Goal: Task Accomplishment & Management: Manage account settings

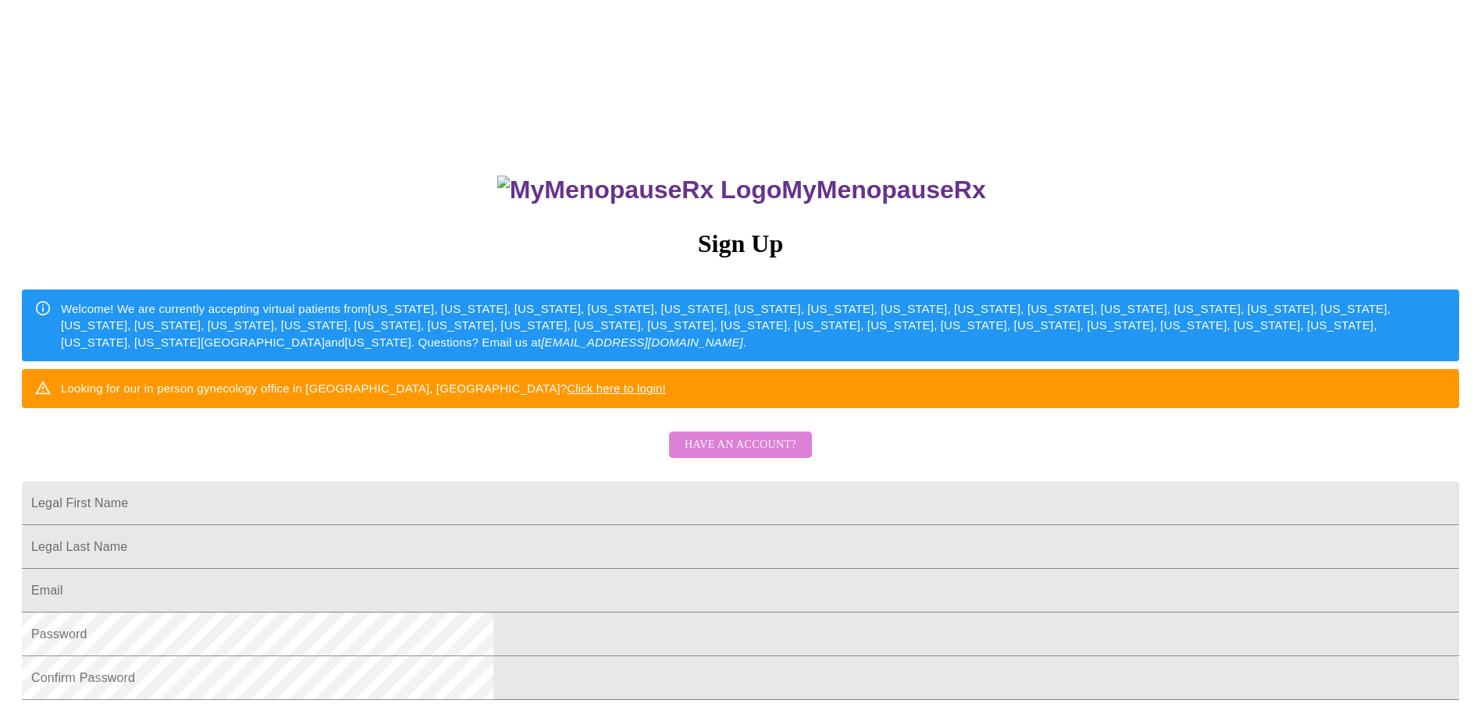
click at [742, 455] on span "Have an account?" at bounding box center [741, 446] width 112 height 20
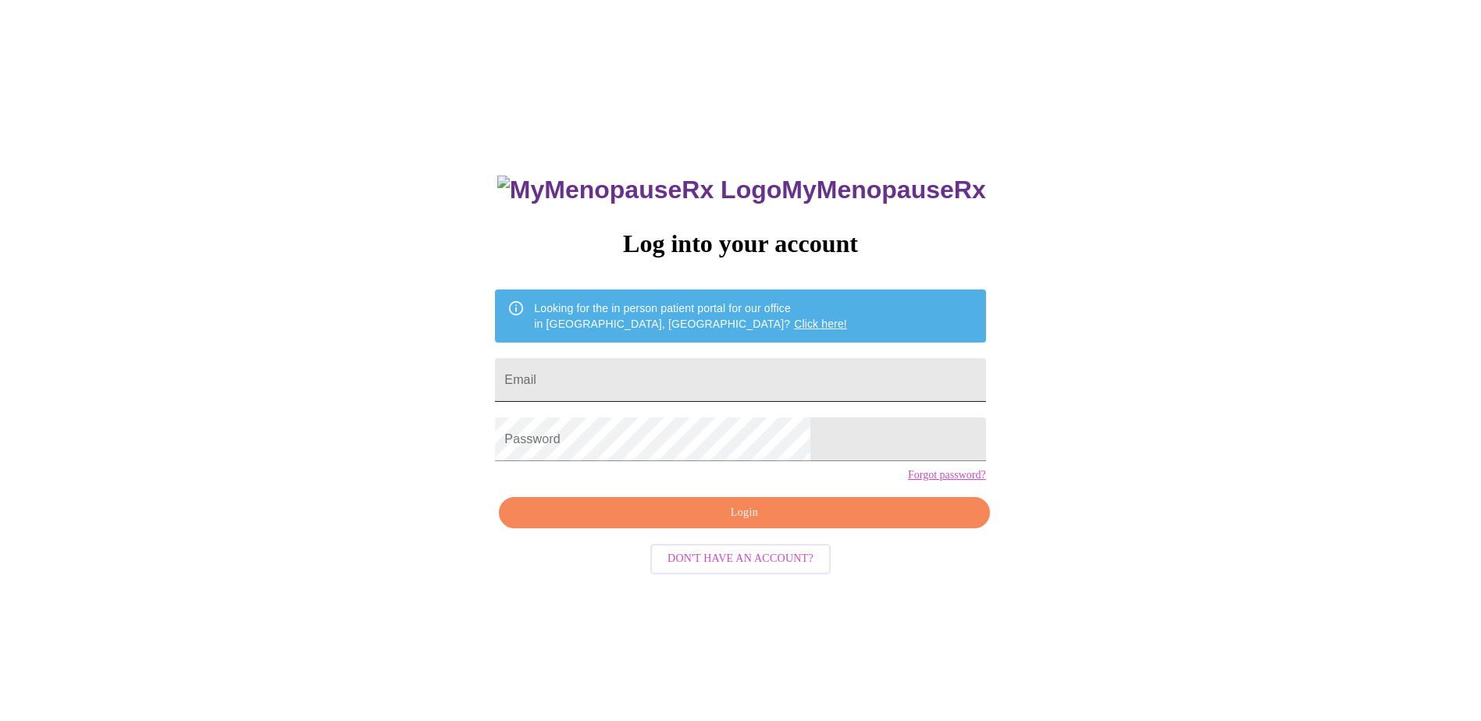
click at [684, 365] on input "Email" at bounding box center [740, 380] width 490 height 44
type input "[EMAIL_ADDRESS][DOMAIN_NAME]"
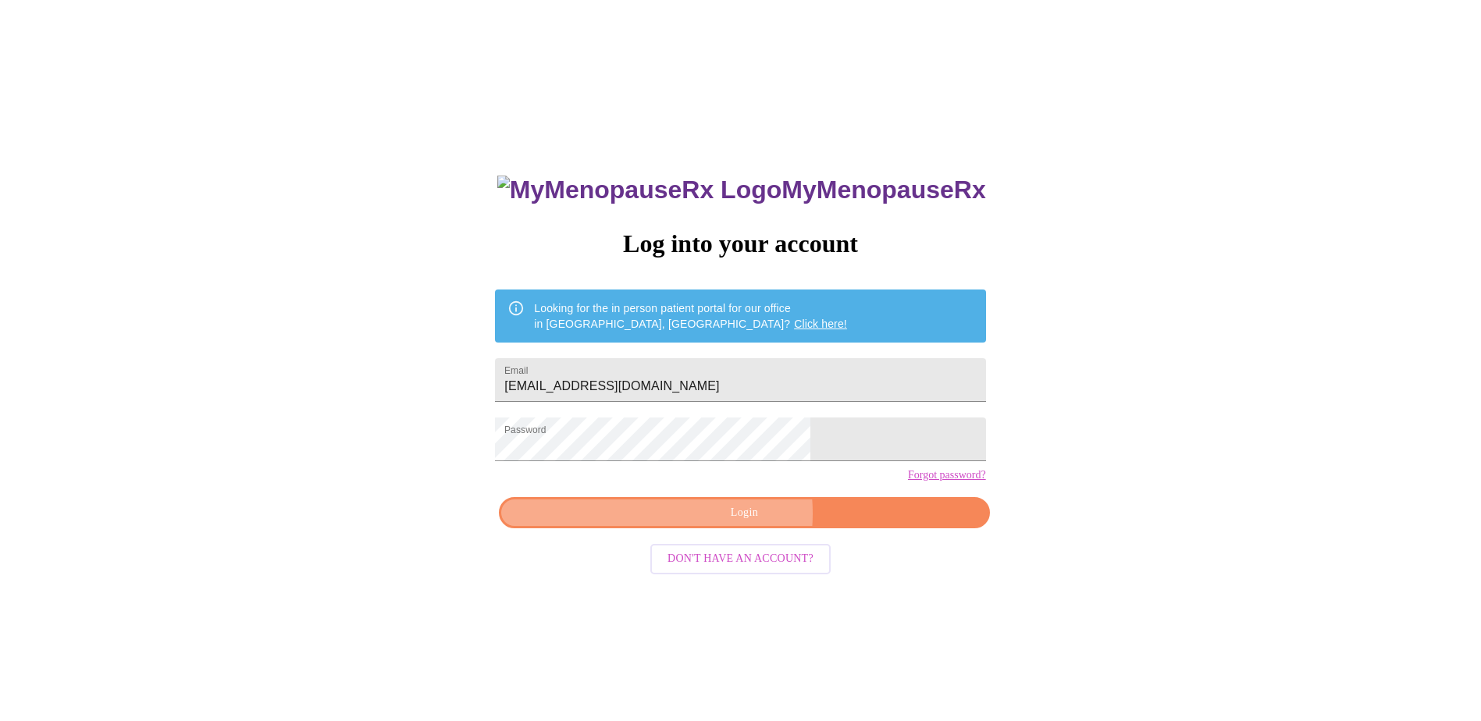
click at [721, 523] on span "Login" at bounding box center [744, 513] width 454 height 20
click at [463, 475] on div "MyMenopauseRx Log into your account Looking for the in person patient portal fo…" at bounding box center [740, 439] width 1468 height 866
click at [774, 378] on input "[EMAIL_ADDRESS][DOMAIN_NAME]" at bounding box center [740, 380] width 490 height 44
click at [521, 441] on div "MyMenopauseRx Log into your account Looking for the in person patient portal fo…" at bounding box center [740, 439] width 1468 height 866
click at [575, 452] on div "MyMenopauseRx Log into your account Looking for the in person patient portal fo…" at bounding box center [739, 511] width 521 height 721
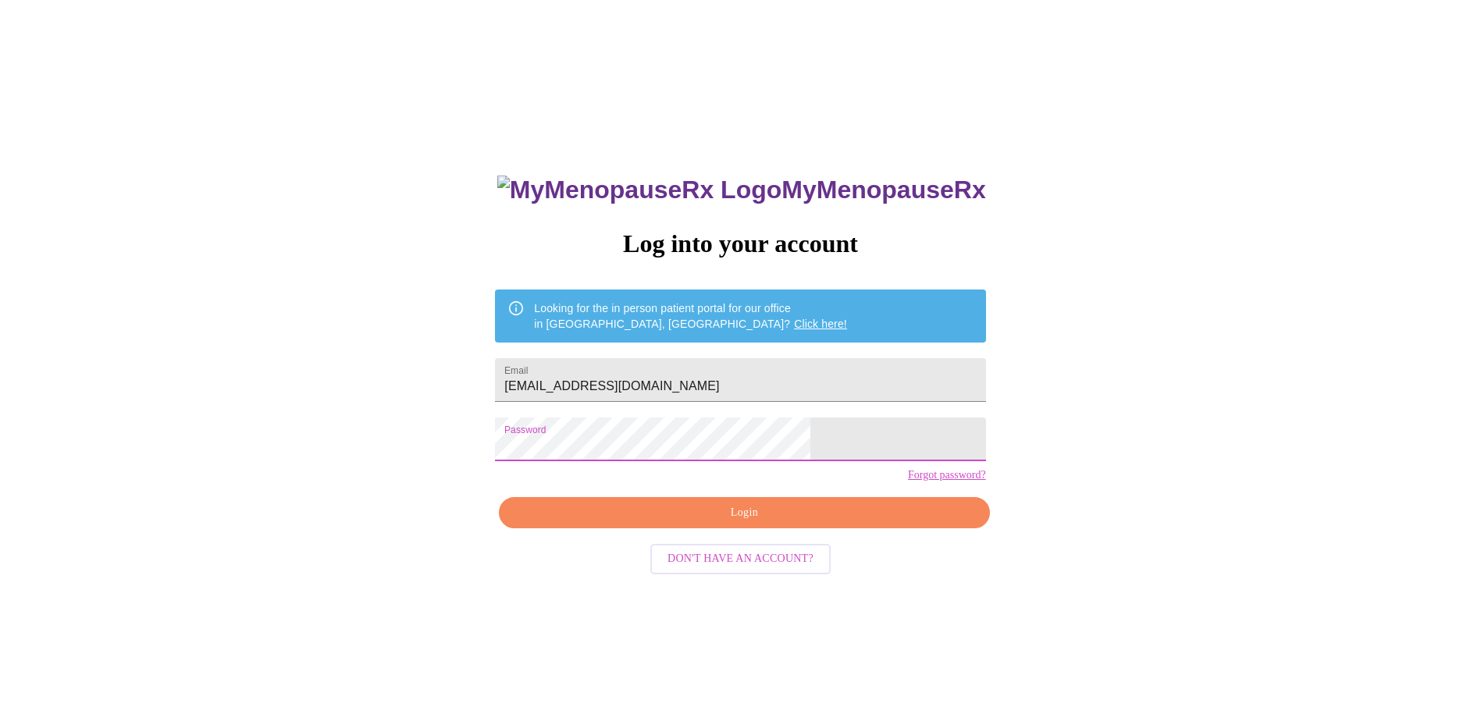
click at [729, 523] on span "Login" at bounding box center [744, 513] width 454 height 20
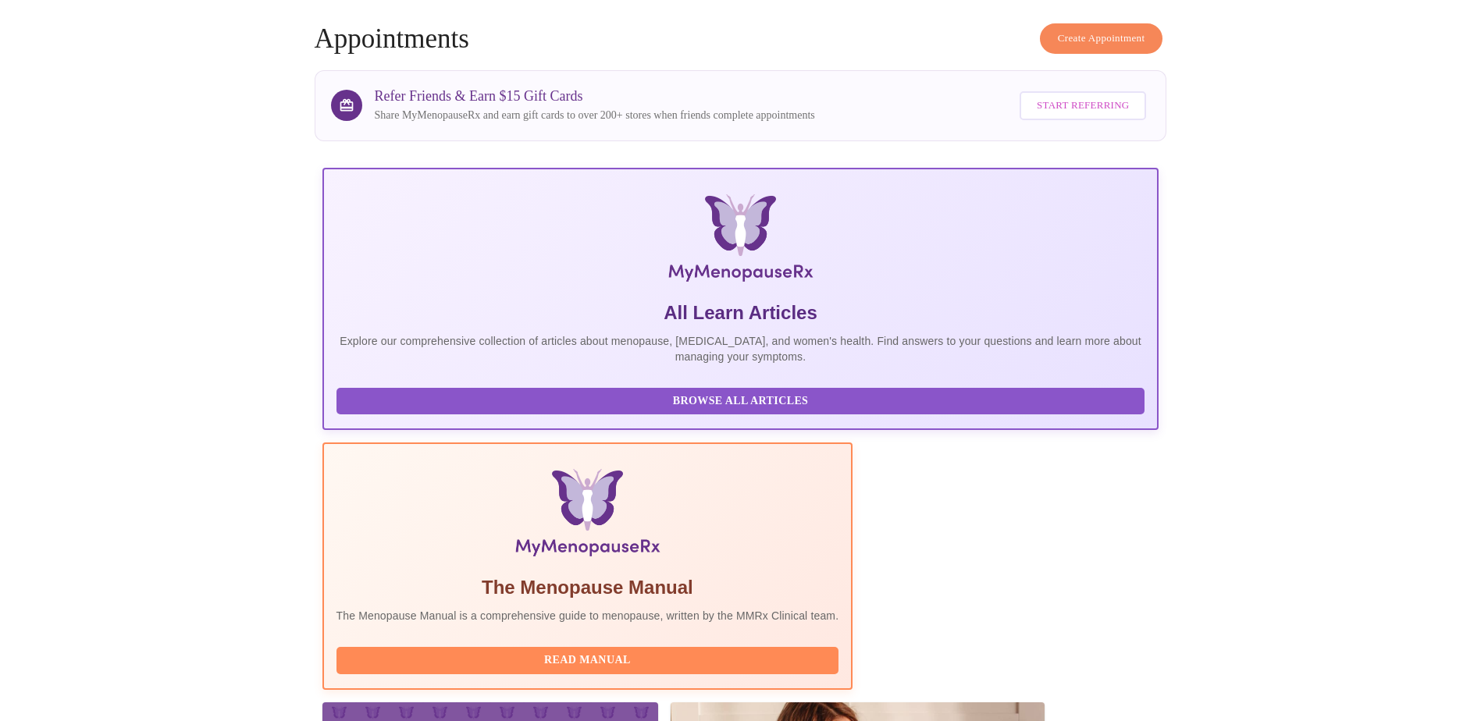
scroll to position [133, 0]
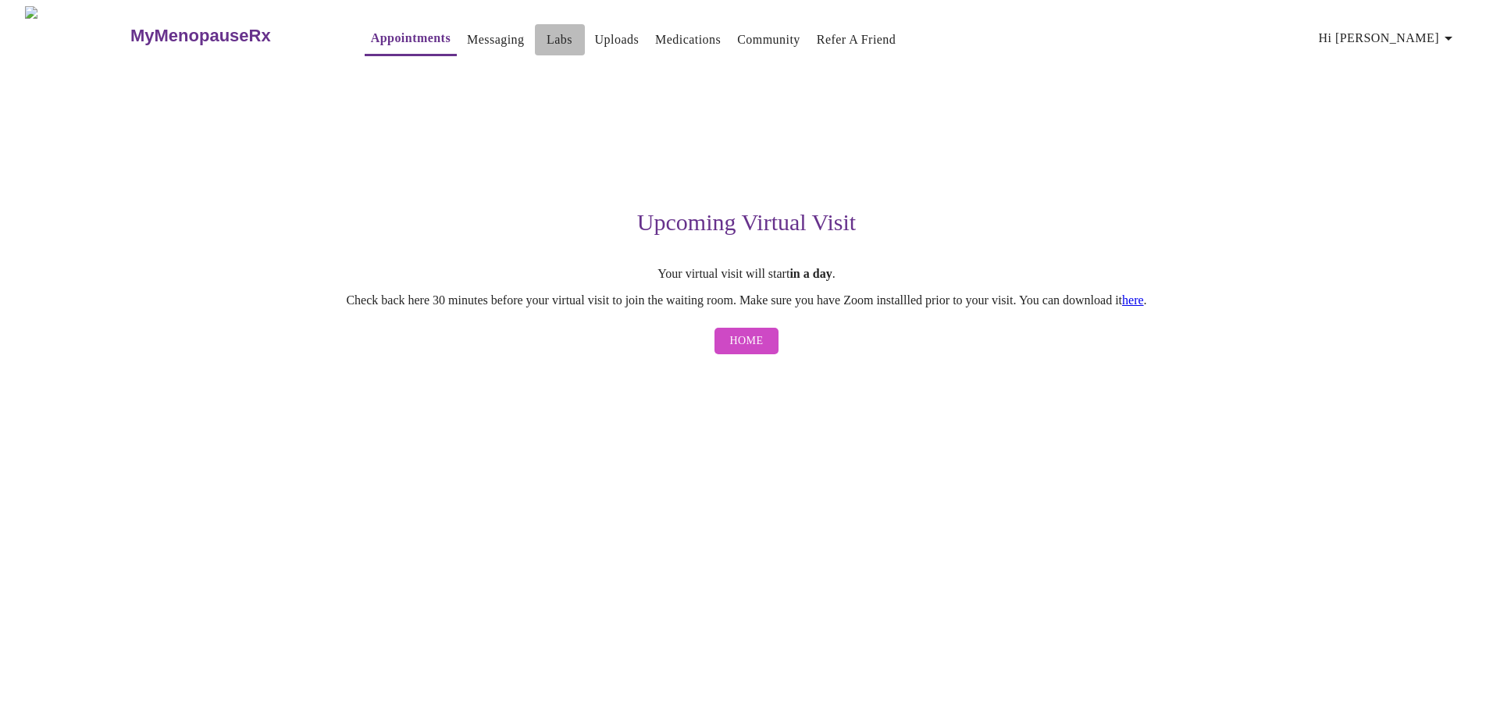
click at [546, 29] on link "Labs" at bounding box center [559, 40] width 26 height 22
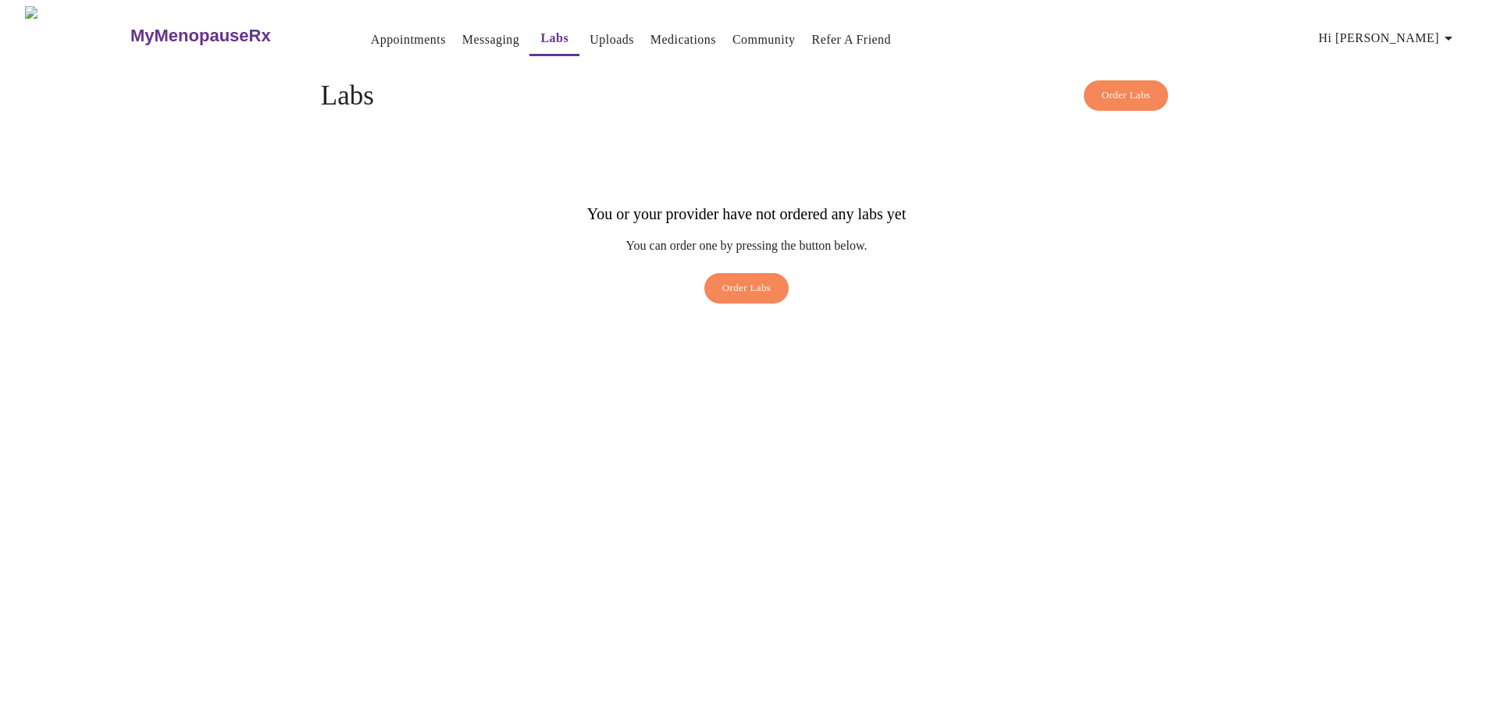
click at [589, 31] on link "Uploads" at bounding box center [611, 40] width 44 height 22
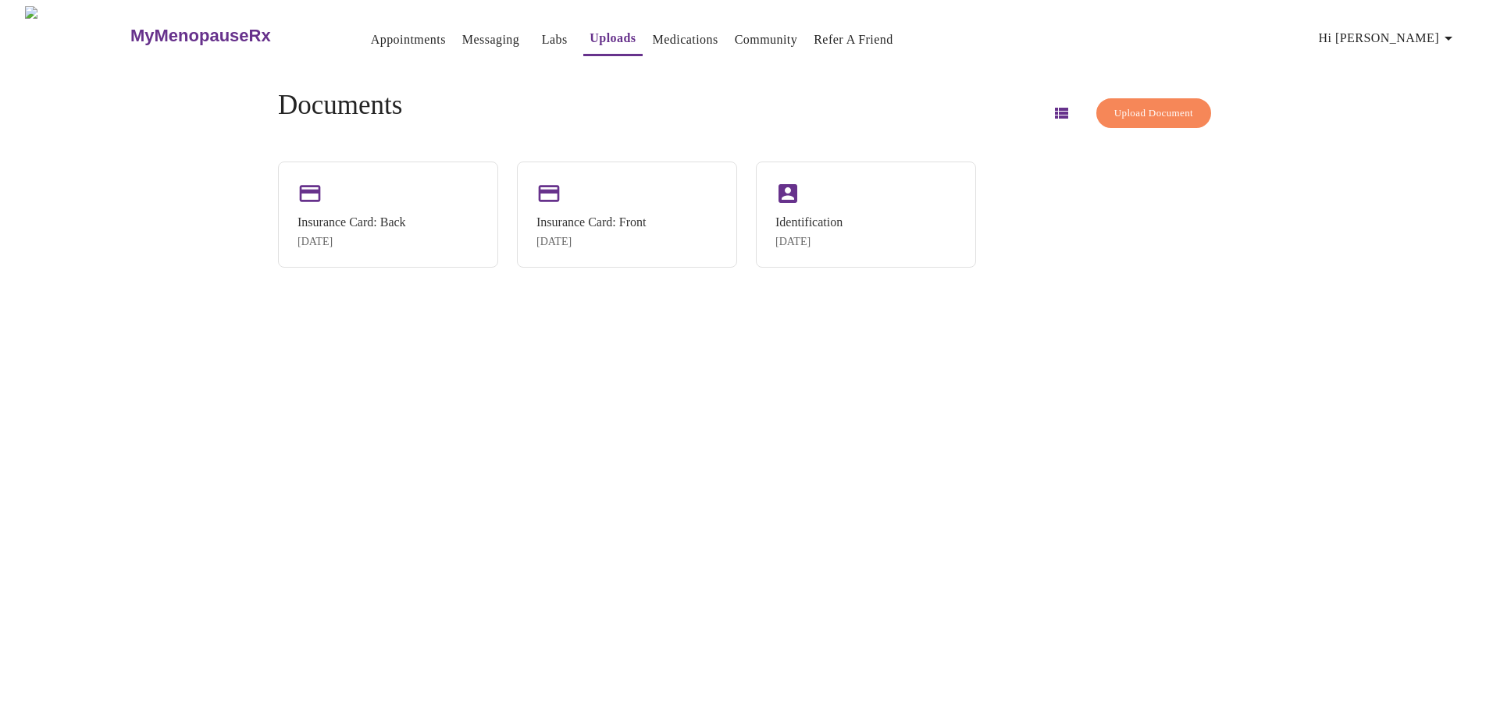
click at [1125, 119] on button "Upload Document" at bounding box center [1153, 113] width 115 height 30
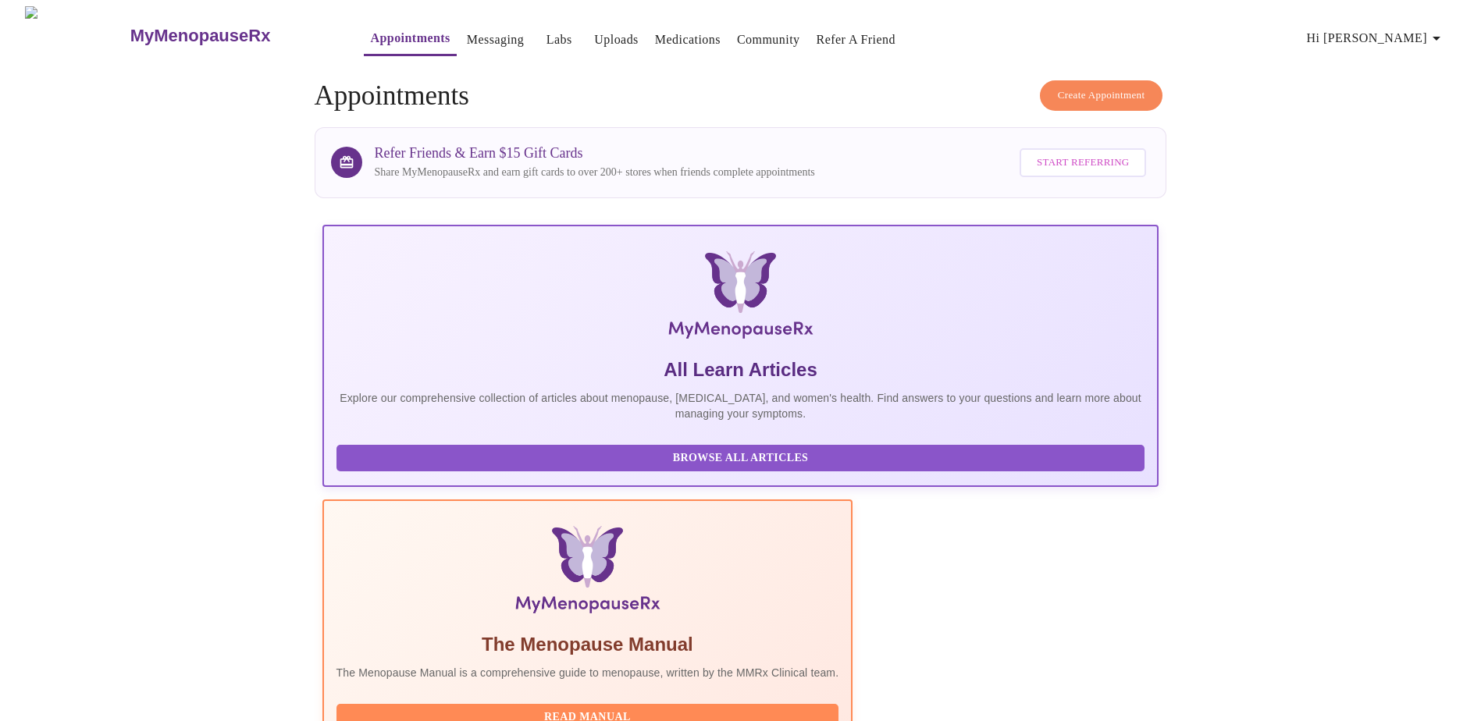
click at [594, 38] on link "Uploads" at bounding box center [616, 40] width 44 height 22
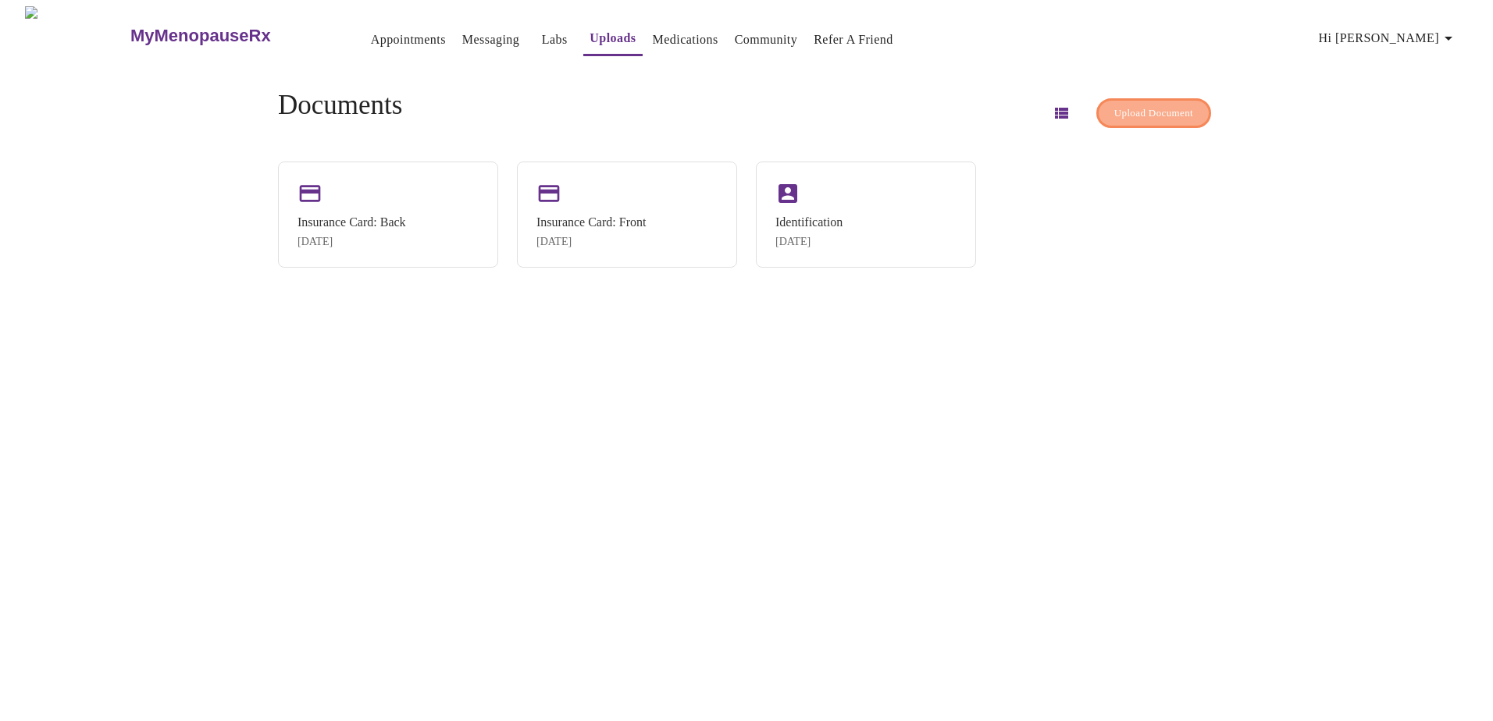
click at [1121, 114] on span "Upload Document" at bounding box center [1153, 114] width 79 height 18
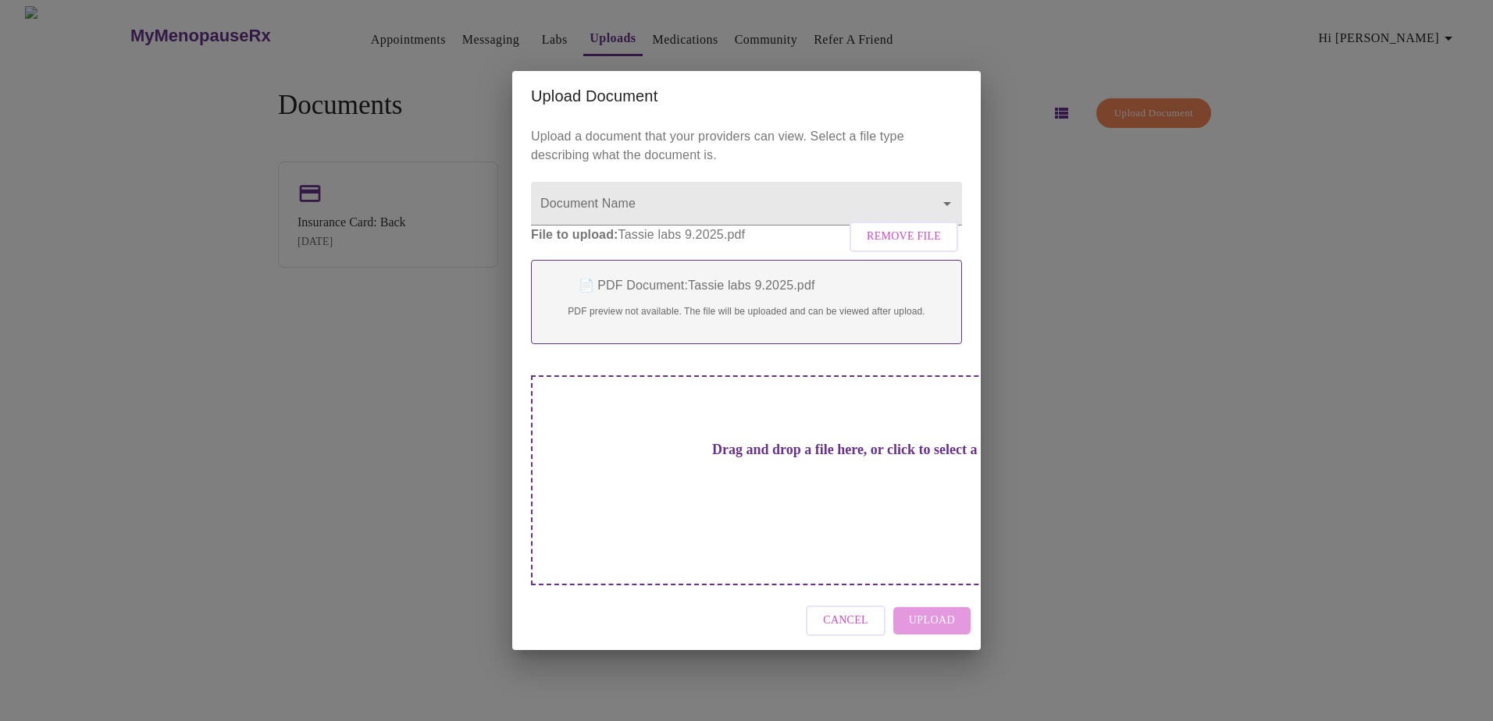
click at [955, 609] on div "Cancel Upload" at bounding box center [746, 621] width 468 height 59
click at [941, 599] on div "Cancel Upload" at bounding box center [746, 621] width 468 height 59
click at [813, 516] on div "Drag and drop a file here, or click to select a file" at bounding box center [855, 480] width 649 height 210
click at [863, 611] on span "Cancel" at bounding box center [845, 621] width 45 height 20
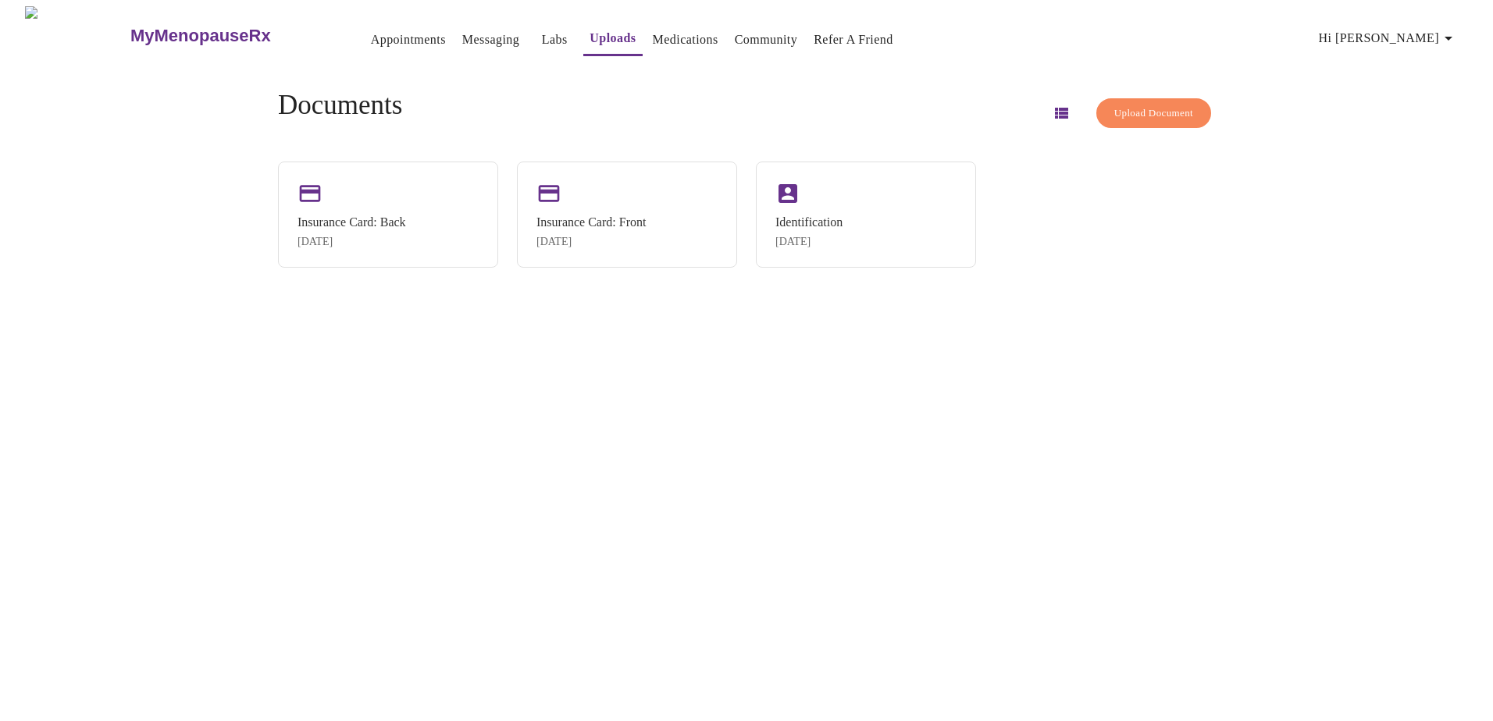
click at [1145, 105] on span "Upload Document" at bounding box center [1153, 114] width 79 height 18
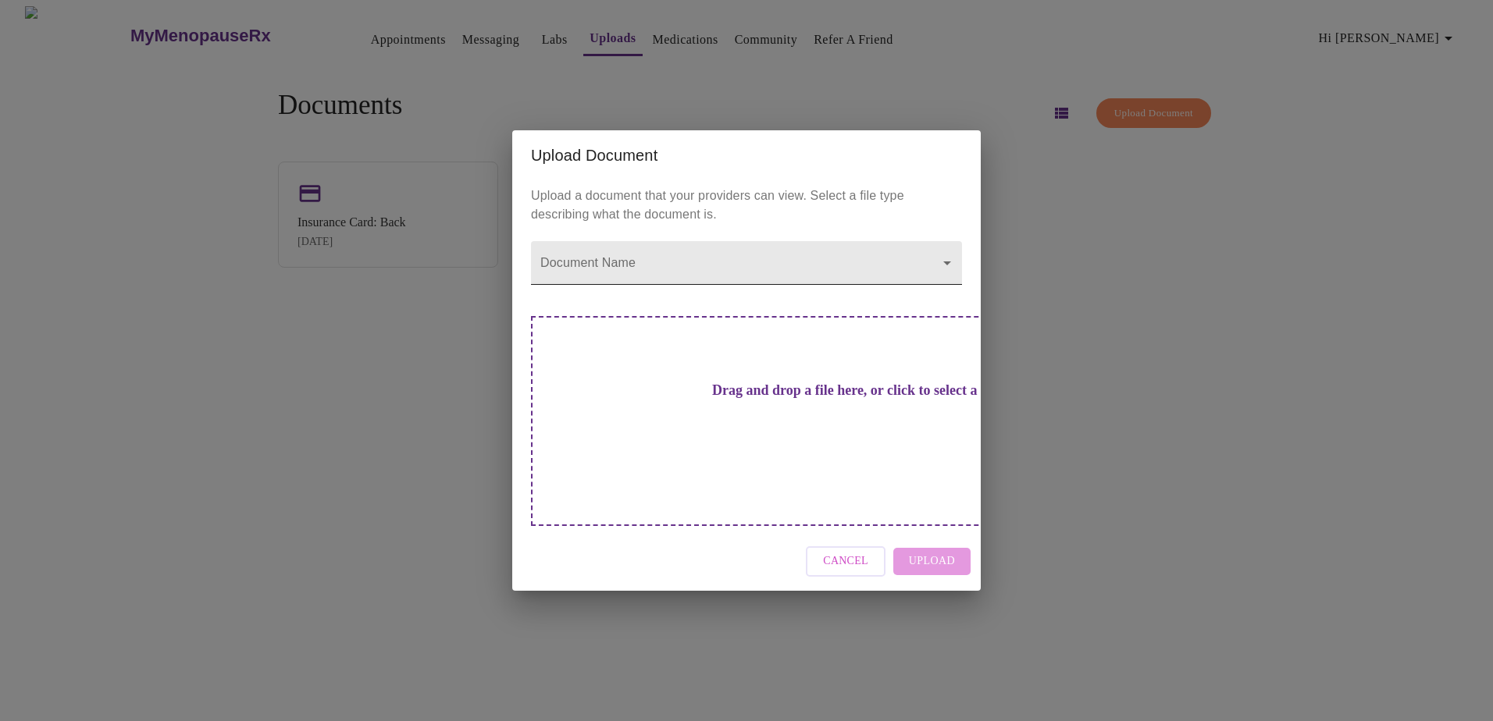
click at [711, 276] on body "MyMenopauseRx Appointments Messaging Labs Uploads Medications Community Refer a…" at bounding box center [746, 366] width 1480 height 721
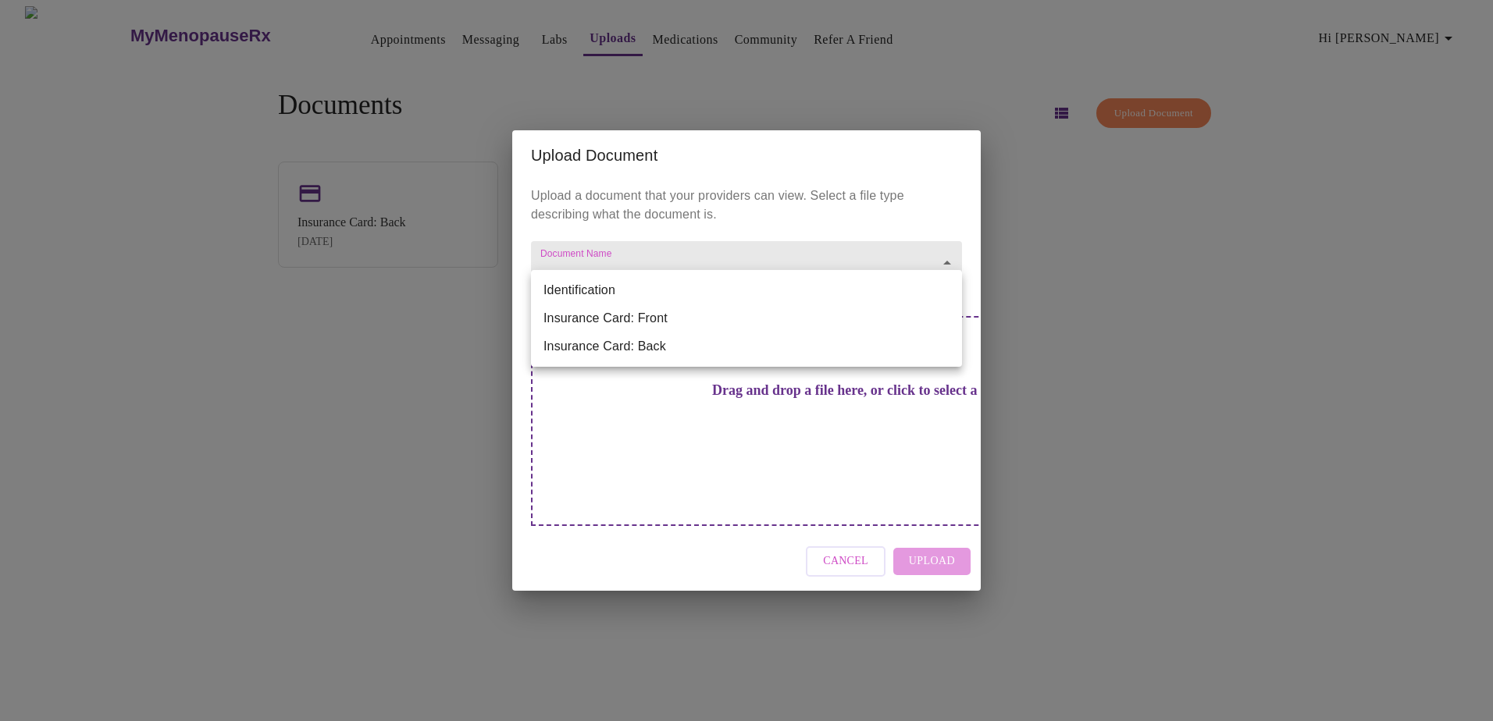
click at [745, 238] on div at bounding box center [746, 360] width 1493 height 721
click at [569, 301] on body "MyMenopauseRx Appointments Messaging Labs Uploads Medications Community Refer a…" at bounding box center [746, 366] width 1480 height 721
click at [697, 452] on div at bounding box center [746, 360] width 1493 height 721
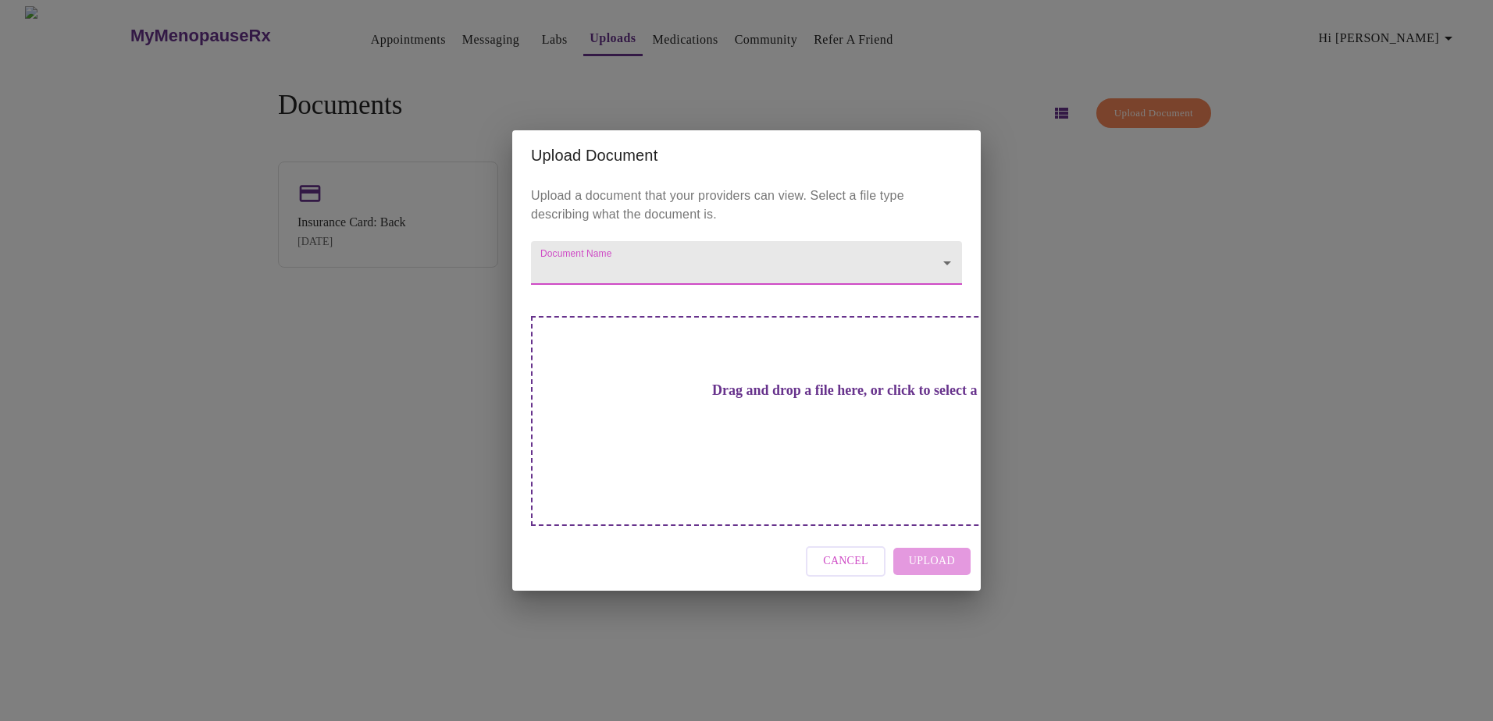
click at [945, 285] on body "MyMenopauseRx Appointments Messaging Labs Uploads Medications Community Refer a…" at bounding box center [746, 366] width 1480 height 721
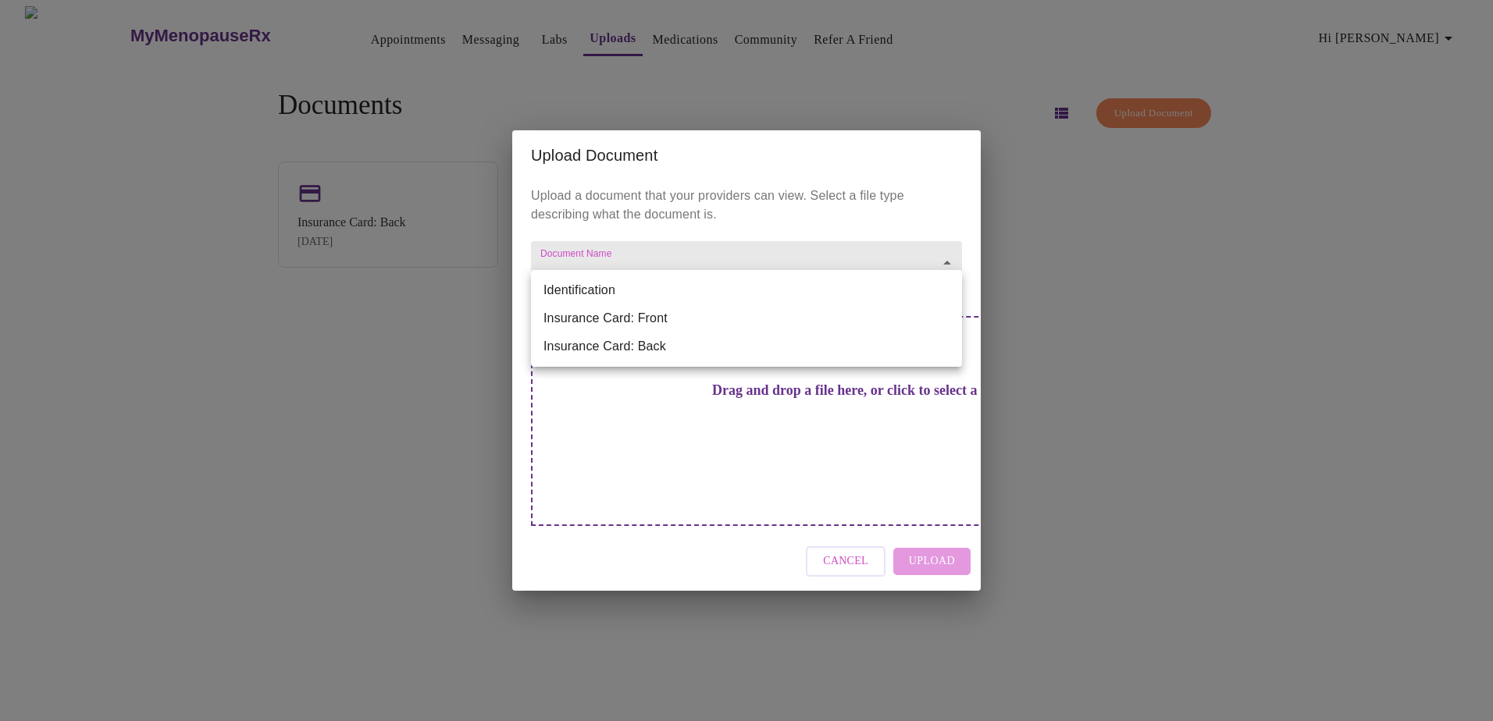
click at [788, 477] on div at bounding box center [746, 360] width 1493 height 721
click at [557, 298] on body "MyMenopauseRx Appointments Messaging Labs Uploads Medications Community Refer a…" at bounding box center [746, 366] width 1480 height 721
click at [557, 298] on li "Identification" at bounding box center [746, 290] width 431 height 28
type input "Identification"
click at [946, 290] on body "MyMenopauseRx Appointments Messaging Labs Uploads Medications Community Refer a…" at bounding box center [746, 366] width 1480 height 721
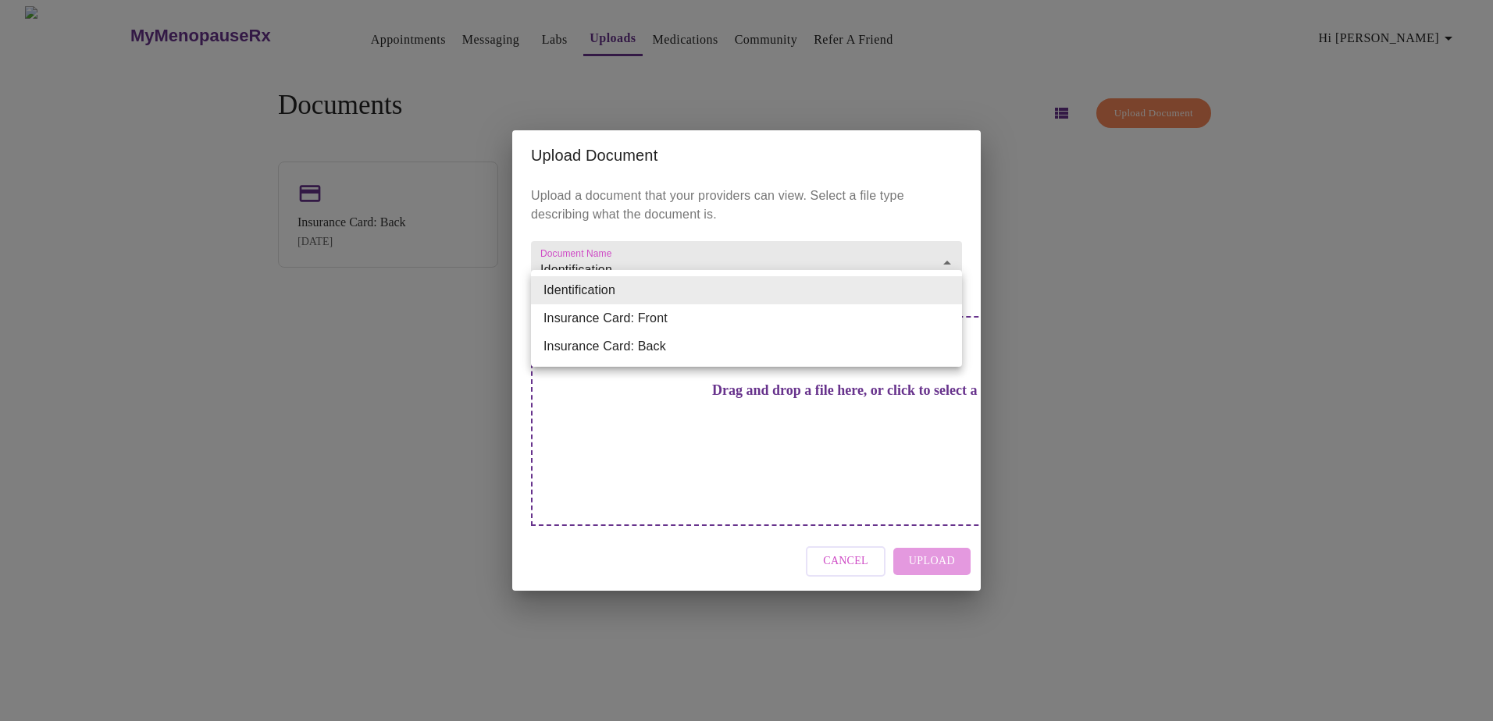
click at [862, 213] on div at bounding box center [746, 360] width 1493 height 721
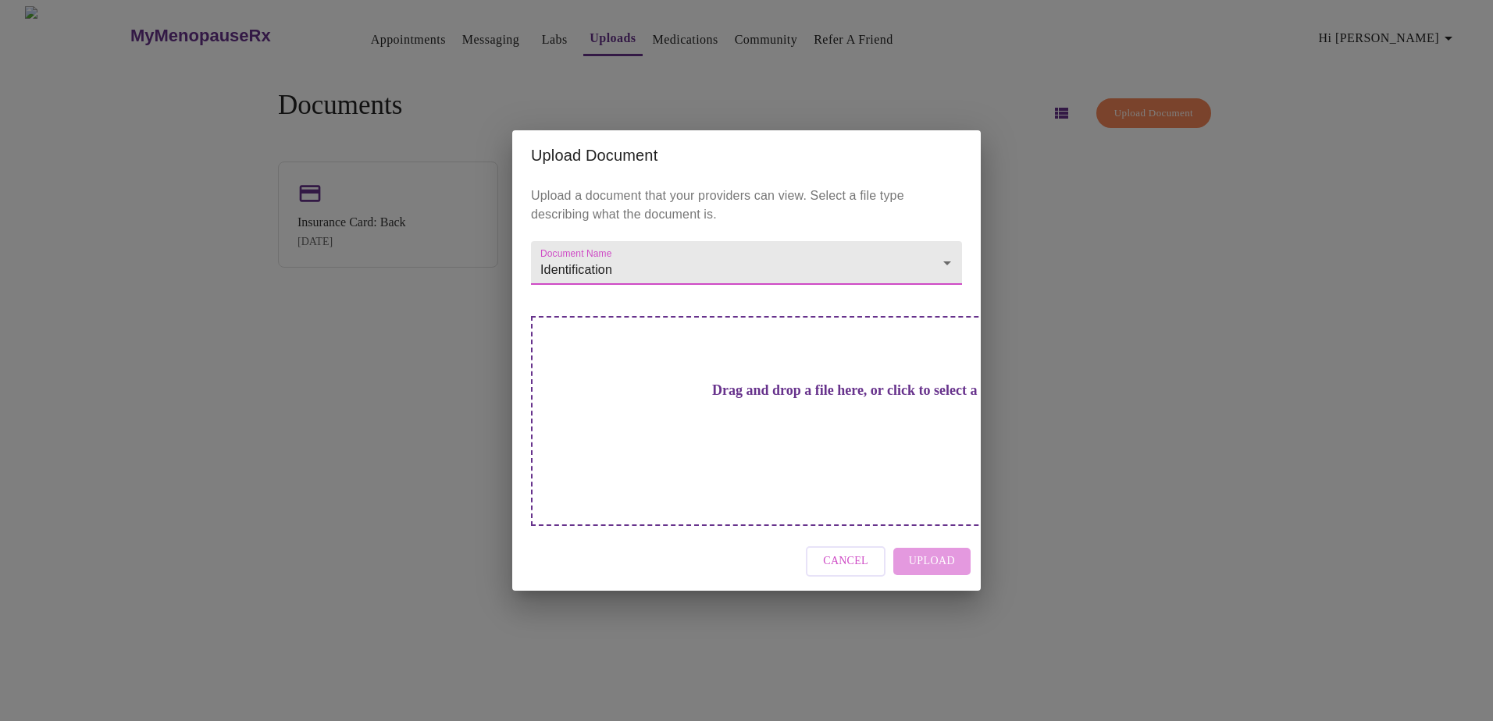
click at [868, 552] on span "Cancel" at bounding box center [845, 562] width 45 height 20
